Goal: Find specific page/section

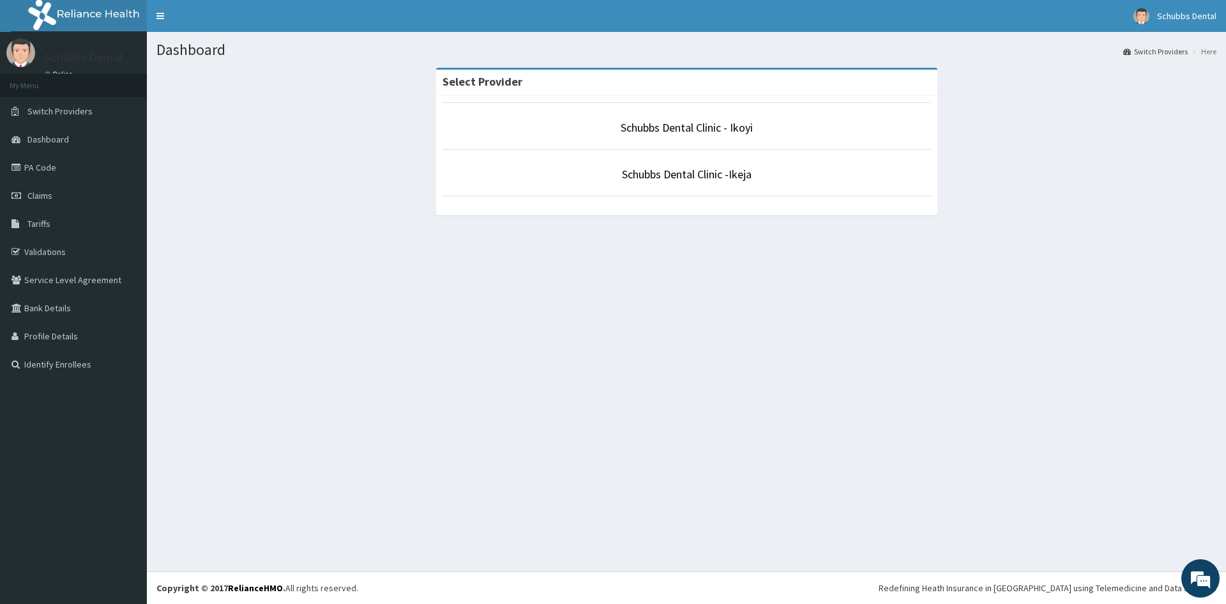
click at [703, 136] on p "Schubbs Dental Clinic - Ikoyi" at bounding box center [687, 127] width 489 height 17
click at [683, 132] on link "Schubbs Dental Clinic - Ikoyi" at bounding box center [687, 127] width 132 height 15
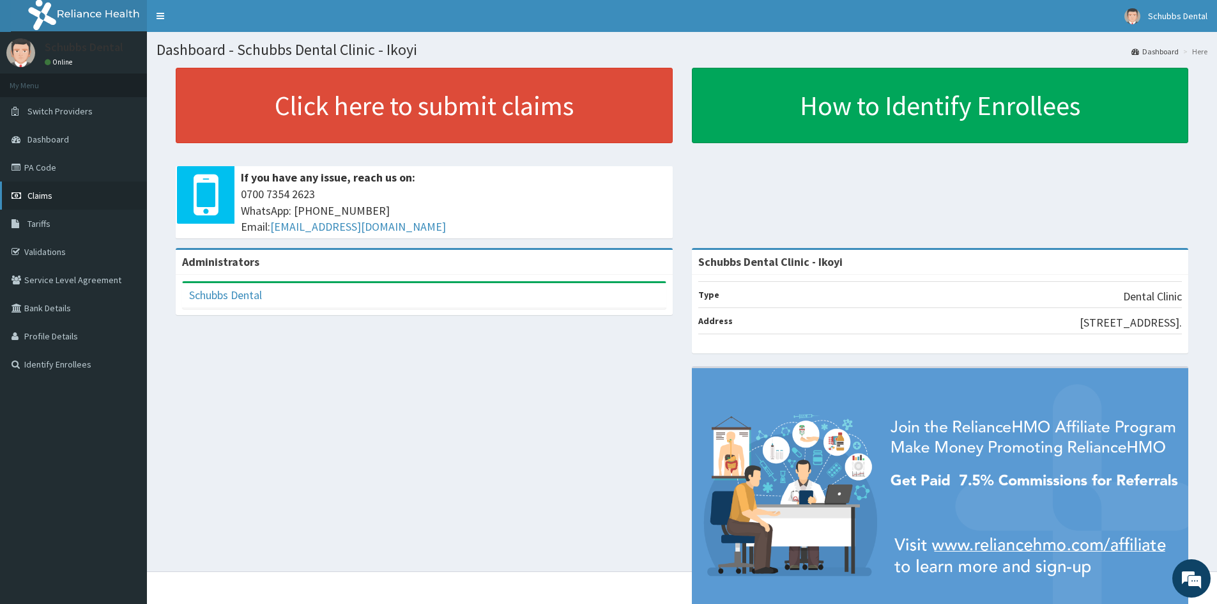
click at [54, 197] on link "Claims" at bounding box center [73, 195] width 147 height 28
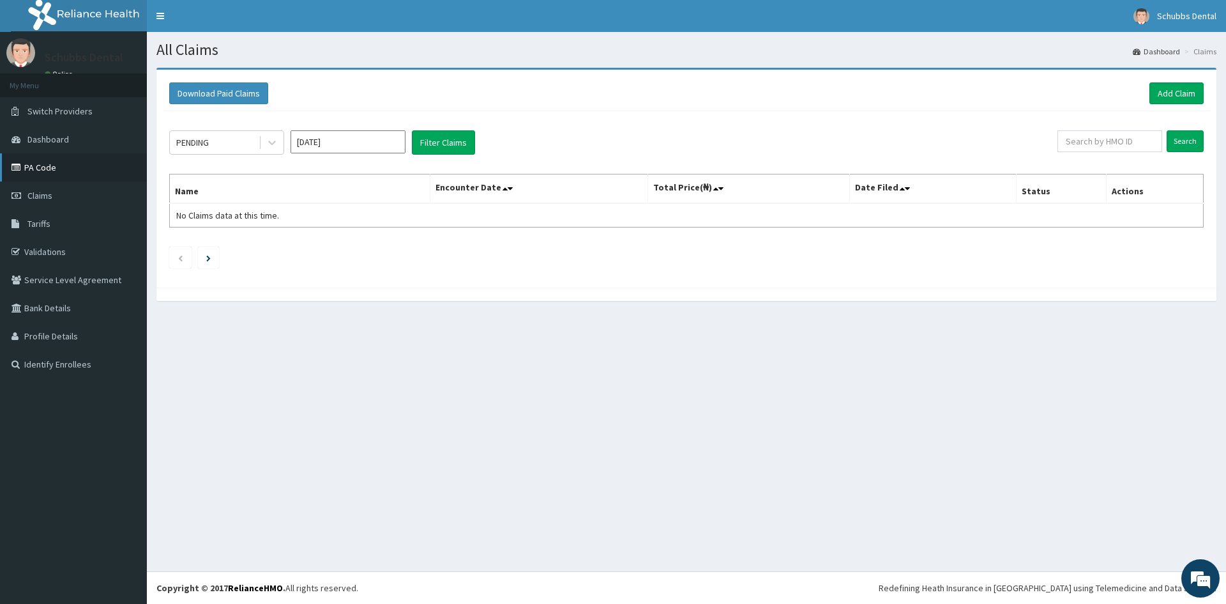
click at [72, 169] on link "PA Code" at bounding box center [73, 167] width 147 height 28
